Goal: Download file/media

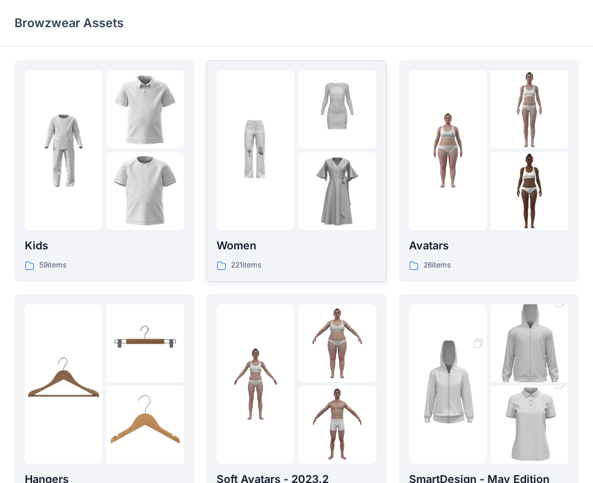
click at [320, 207] on img at bounding box center [337, 191] width 78 height 78
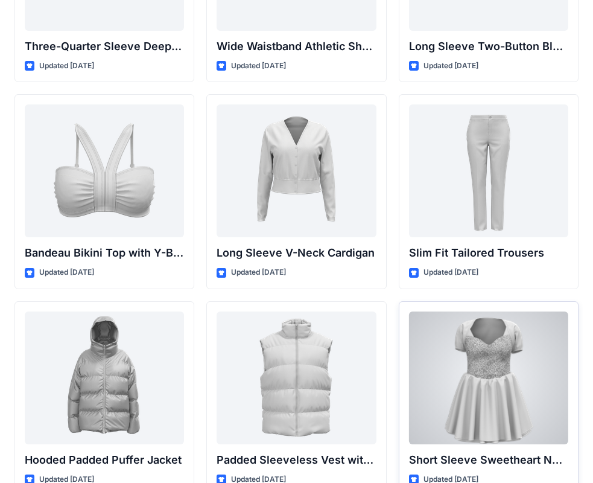
scroll to position [1276, 0]
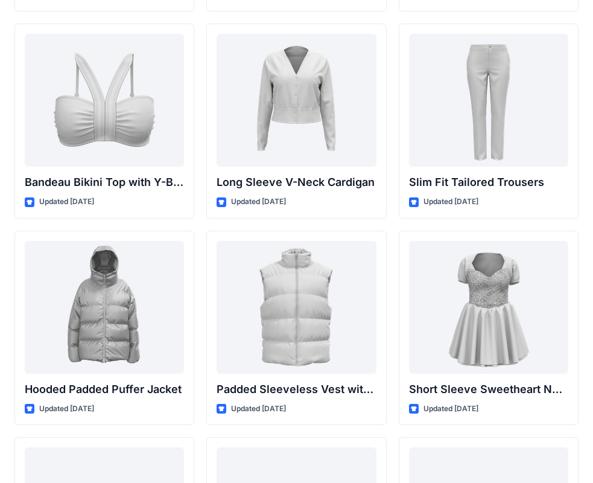
drag, startPoint x: 592, startPoint y: 367, endPoint x: 604, endPoint y: 317, distance: 51.4
click at [592, 317] on html "Back High-Waisted Flare Trousers with Button Detail Updated [DATE] Long Sleeve …" at bounding box center [296, 17] width 593 height 2586
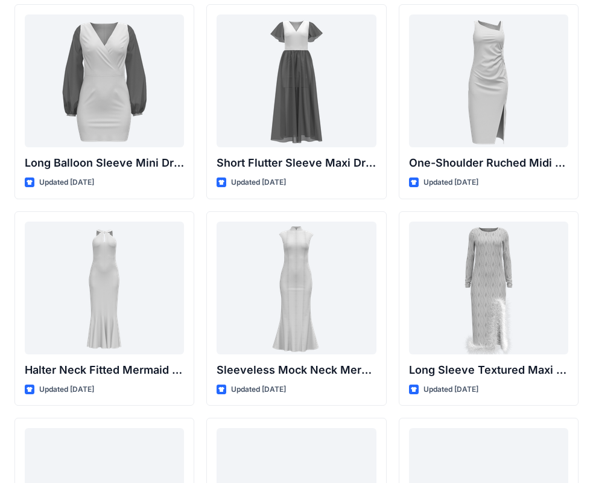
scroll to position [0, 0]
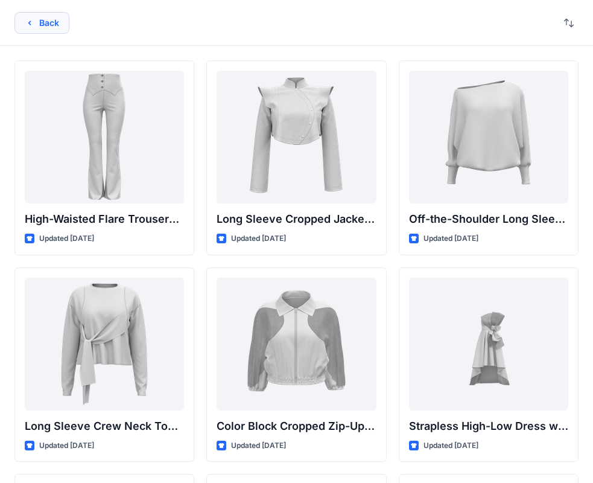
click at [36, 19] on button "Back" at bounding box center [41, 23] width 55 height 22
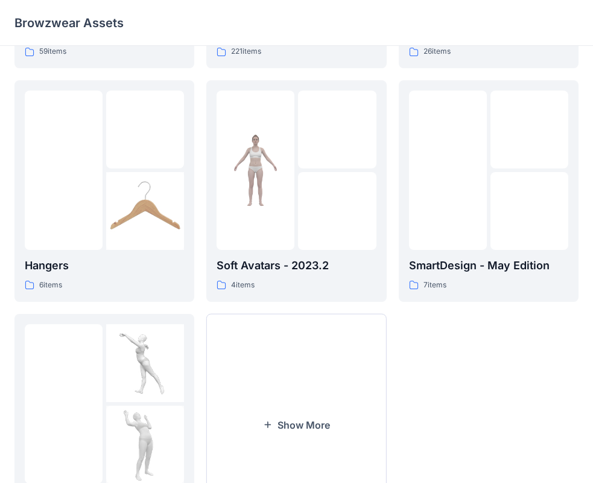
scroll to position [241, 0]
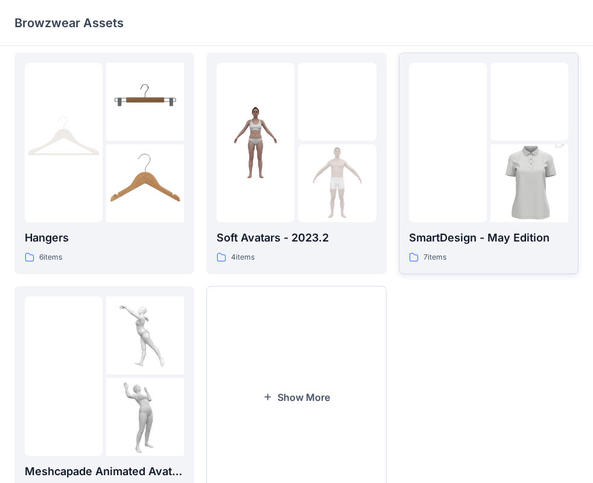
click at [501, 207] on img at bounding box center [529, 183] width 78 height 117
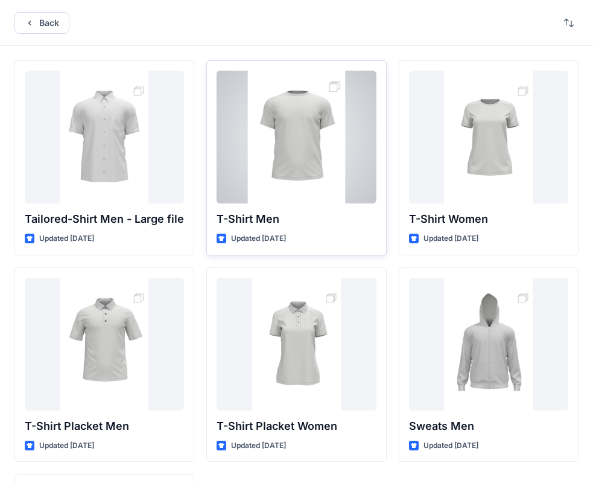
click at [282, 182] on div at bounding box center [296, 137] width 159 height 133
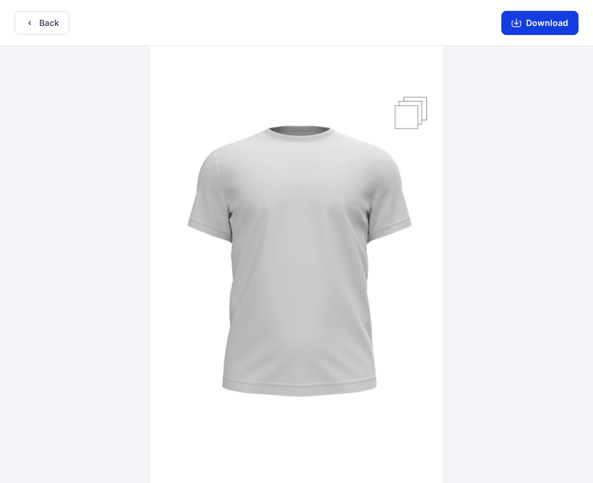
click at [519, 24] on icon "button" at bounding box center [516, 22] width 5 height 6
click at [537, 24] on button "Download" at bounding box center [539, 23] width 77 height 24
click at [39, 20] on button "Back" at bounding box center [41, 23] width 55 height 24
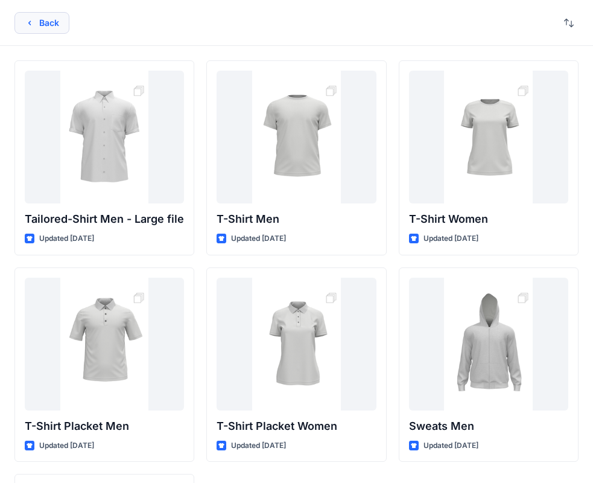
click at [40, 32] on button "Back" at bounding box center [41, 23] width 55 height 22
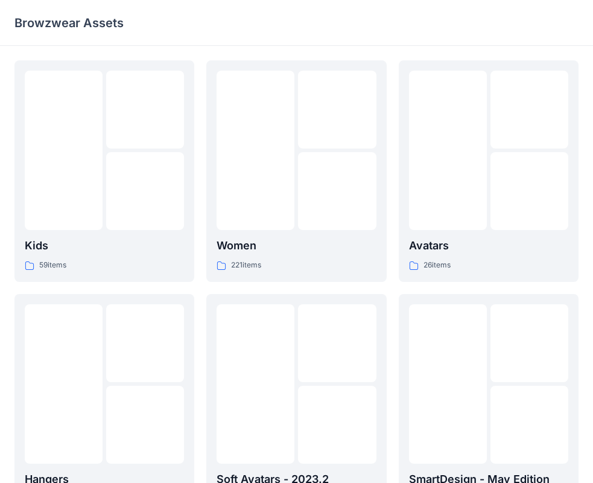
scroll to position [241, 0]
